Goal: Task Accomplishment & Management: Complete application form

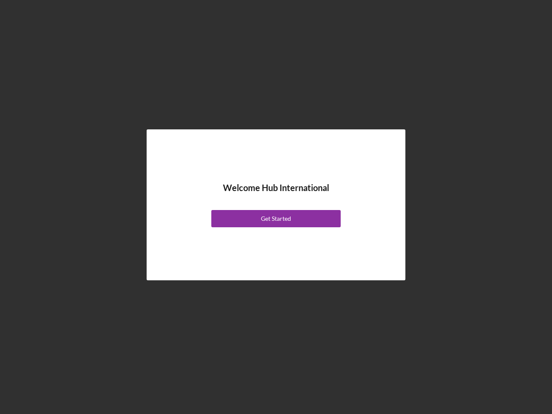
click at [276, 207] on div "Welcome Hub International Get Started" at bounding box center [276, 205] width 216 height 108
click at [276, 219] on div "Get Started" at bounding box center [276, 218] width 30 height 17
